Goal: Navigation & Orientation: Understand site structure

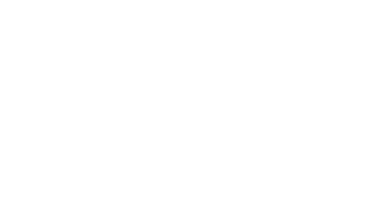
click at [35, 35] on div "Looks like something went wrong. We recommend that you go back to the previous …" at bounding box center [190, 106] width 381 height 212
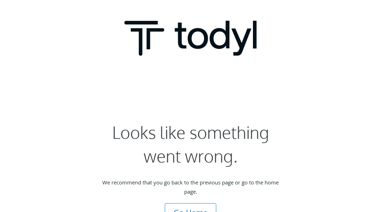
scroll to position [14, 0]
click at [35, 35] on div "Looks like something went wrong. We recommend that you go back to the previous …" at bounding box center [190, 106] width 381 height 212
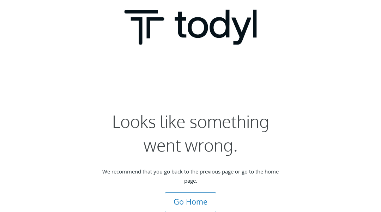
scroll to position [14, 0]
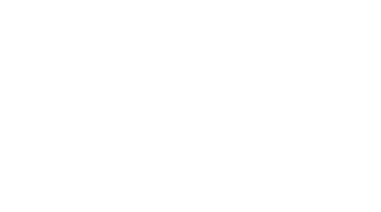
click at [35, 35] on div "Looks like something went wrong. We recommend that you go back to the previous …" at bounding box center [190, 106] width 381 height 212
